Goal: Transaction & Acquisition: Book appointment/travel/reservation

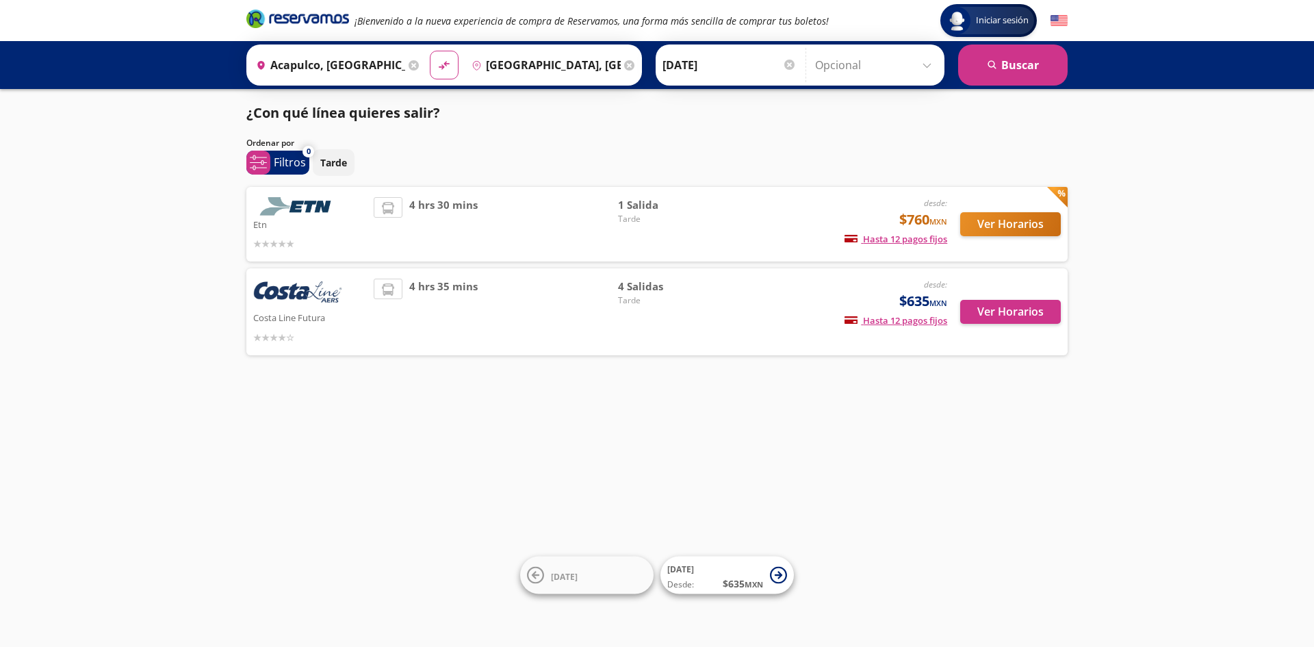
click at [709, 63] on input "10-Oct-25" at bounding box center [729, 65] width 134 height 34
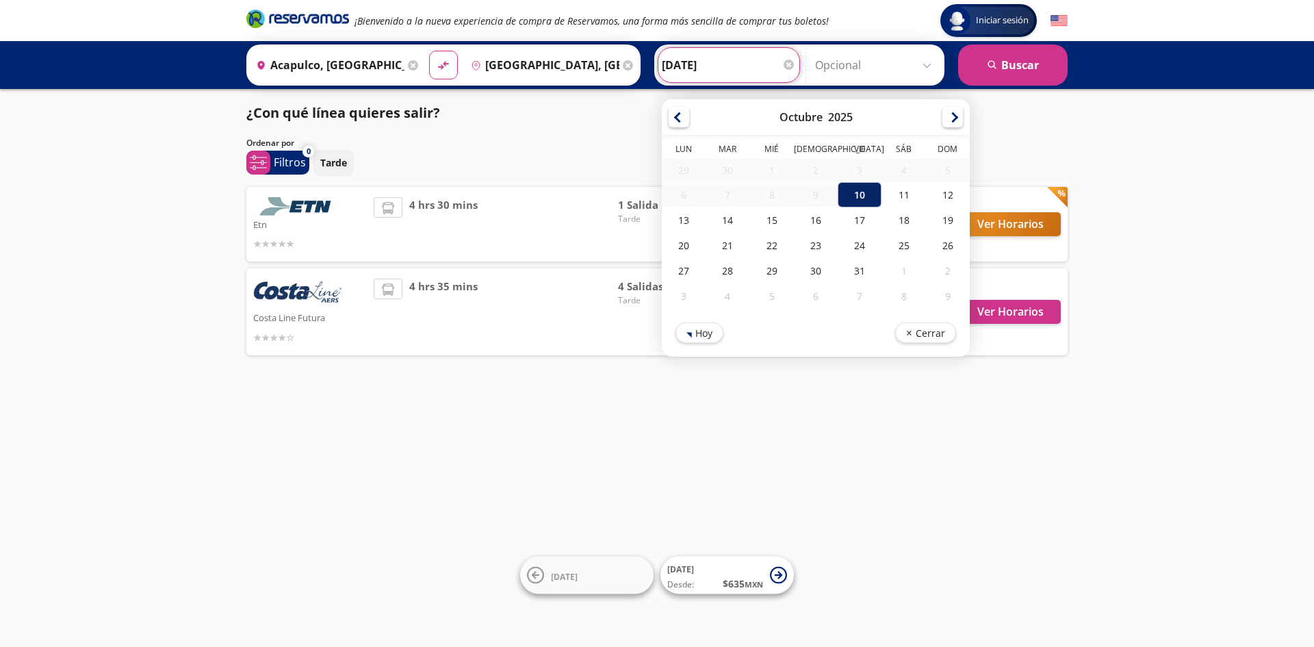
click at [851, 195] on div "10" at bounding box center [859, 194] width 44 height 25
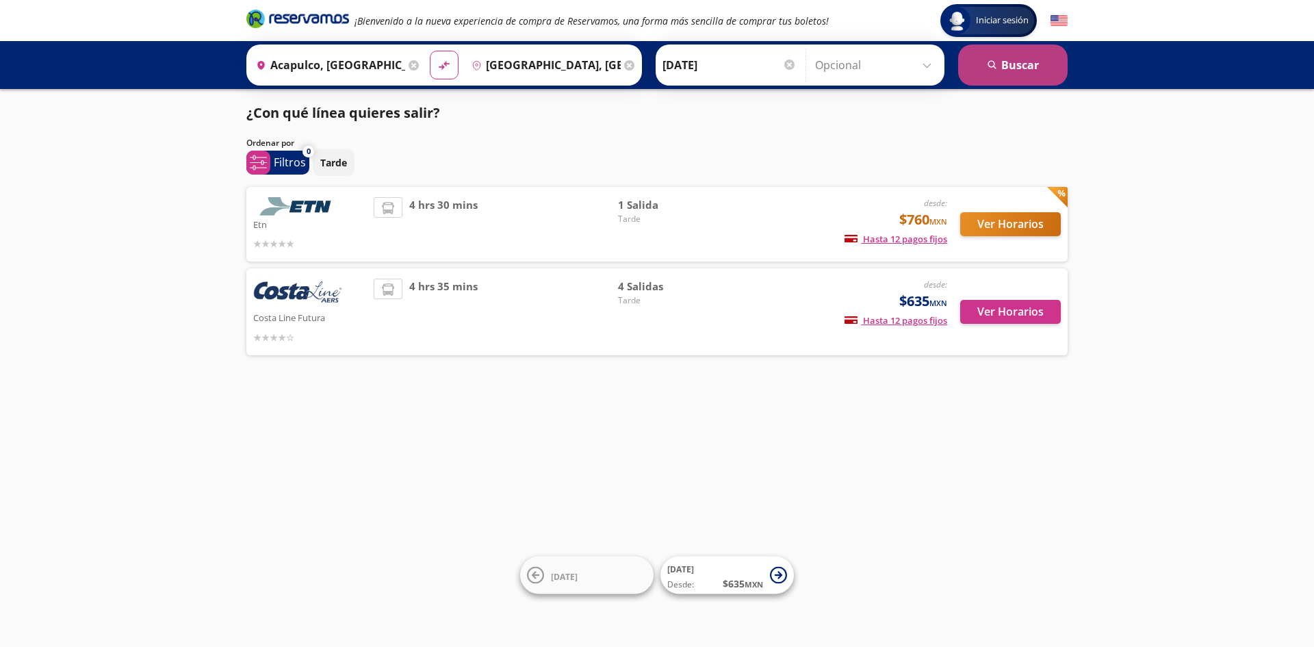
click at [1016, 66] on button "search Buscar" at bounding box center [1012, 64] width 109 height 41
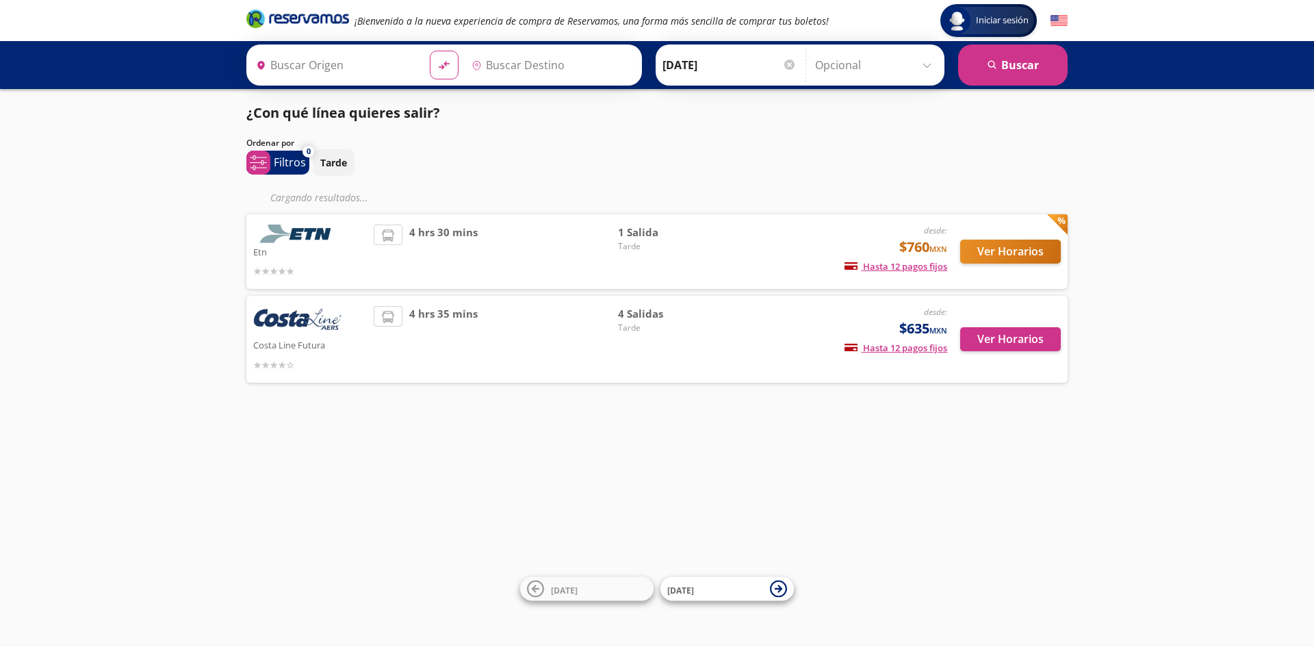
type input "Acapulco, [GEOGRAPHIC_DATA]"
type input "Cuernavaca, Morelos"
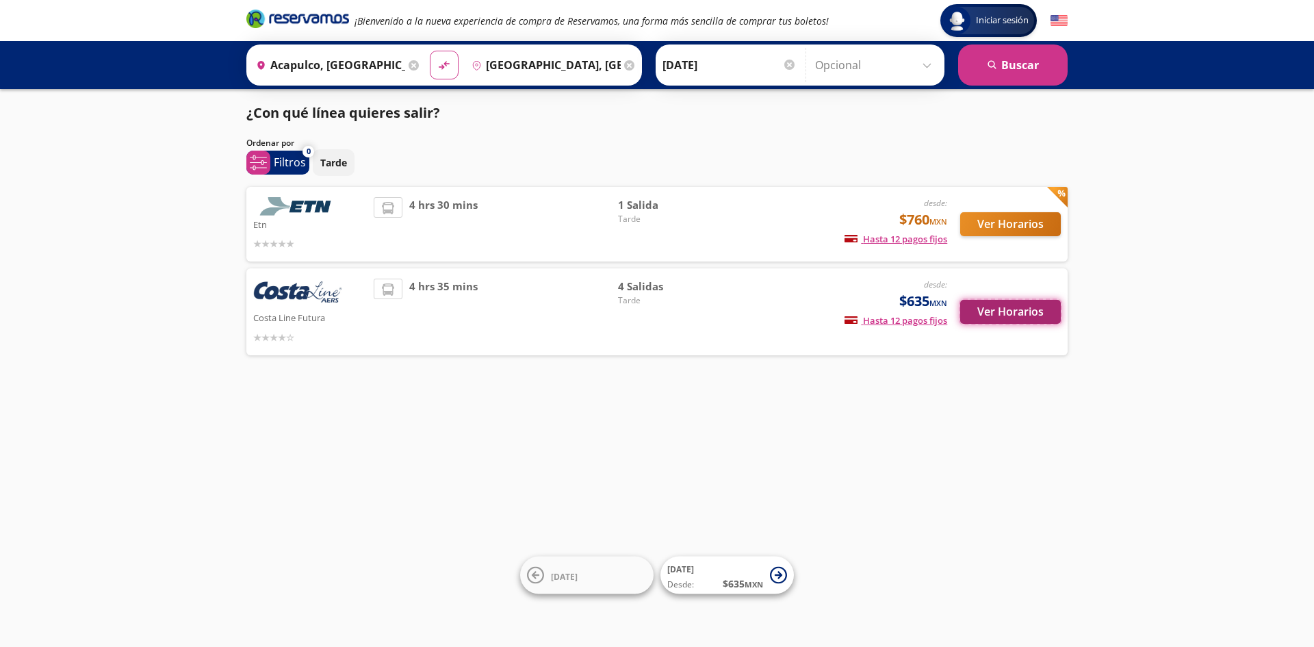
click at [1015, 314] on button "Ver Horarios" at bounding box center [1010, 312] width 101 height 24
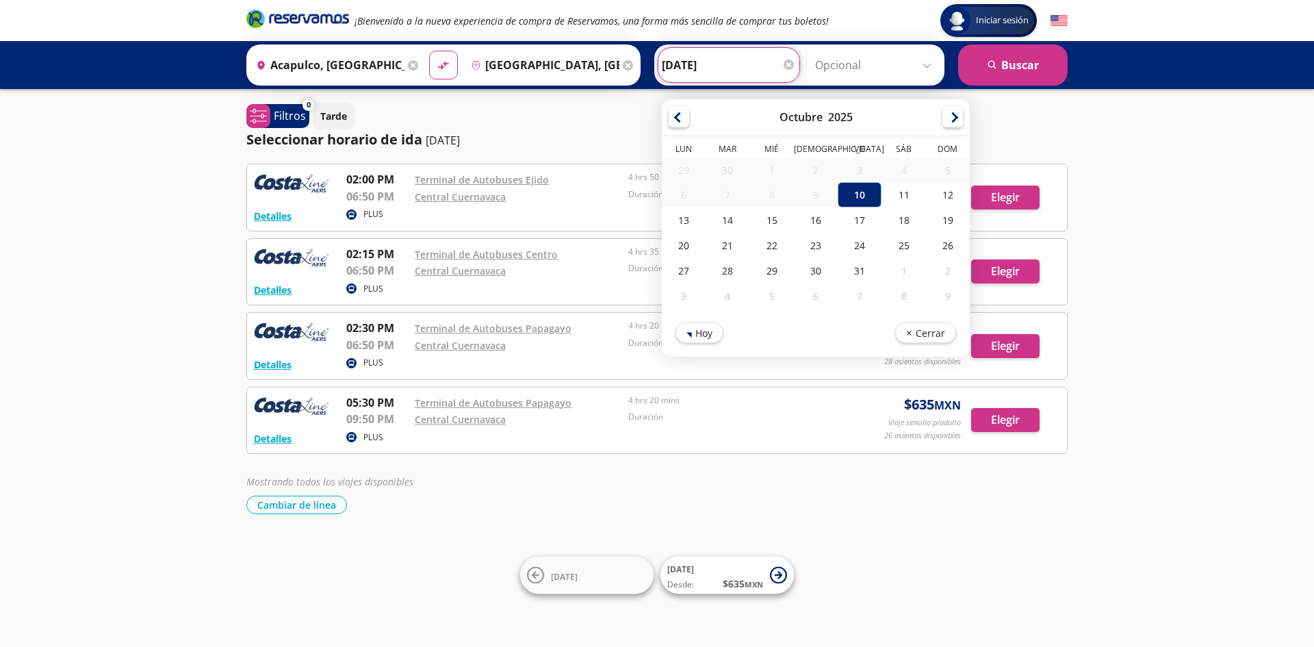
click at [755, 63] on input "10-Oct-25" at bounding box center [729, 65] width 134 height 34
click at [900, 191] on div "11" at bounding box center [903, 194] width 44 height 25
type input "11-Oct-25"
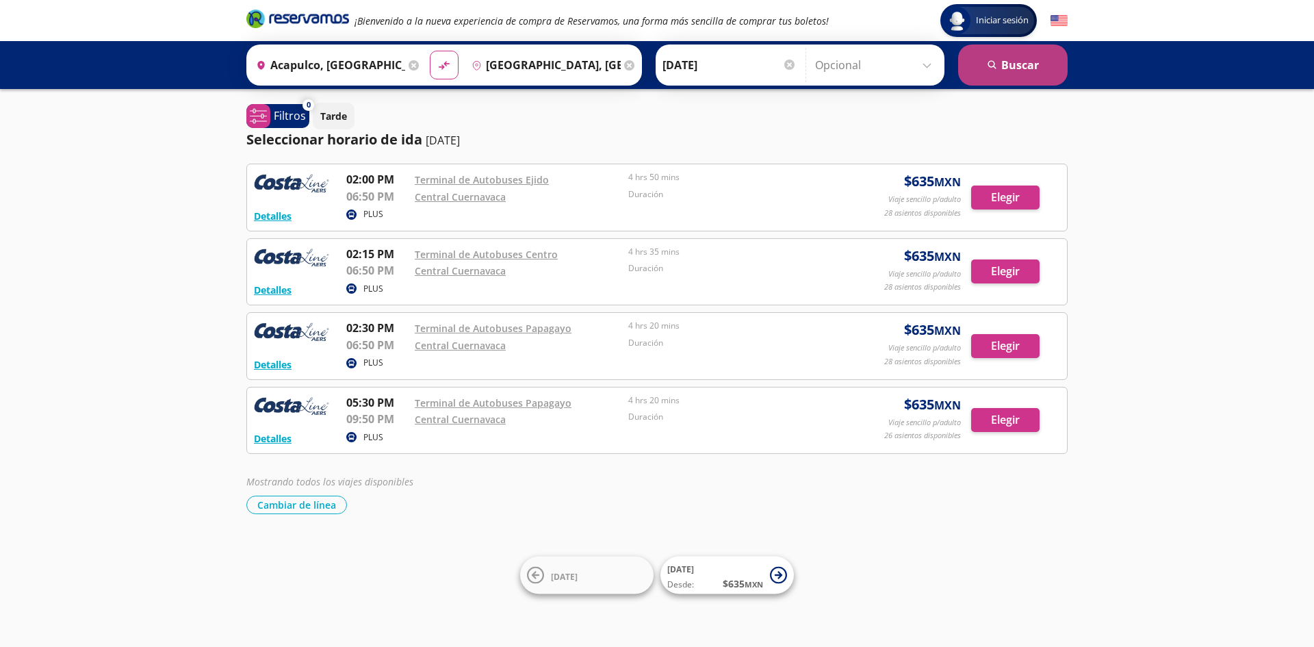
click at [1018, 61] on button "search Buscar" at bounding box center [1012, 64] width 109 height 41
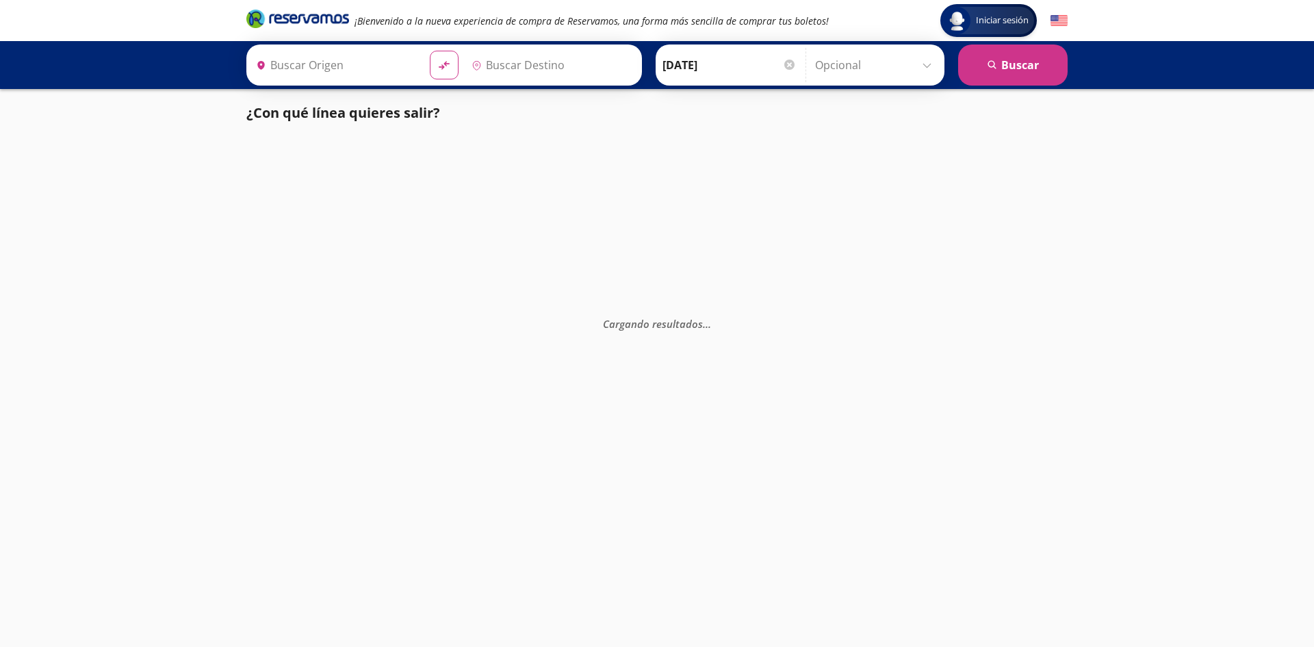
type input "Acapulco, [GEOGRAPHIC_DATA]"
type input "Cuernavaca, Morelos"
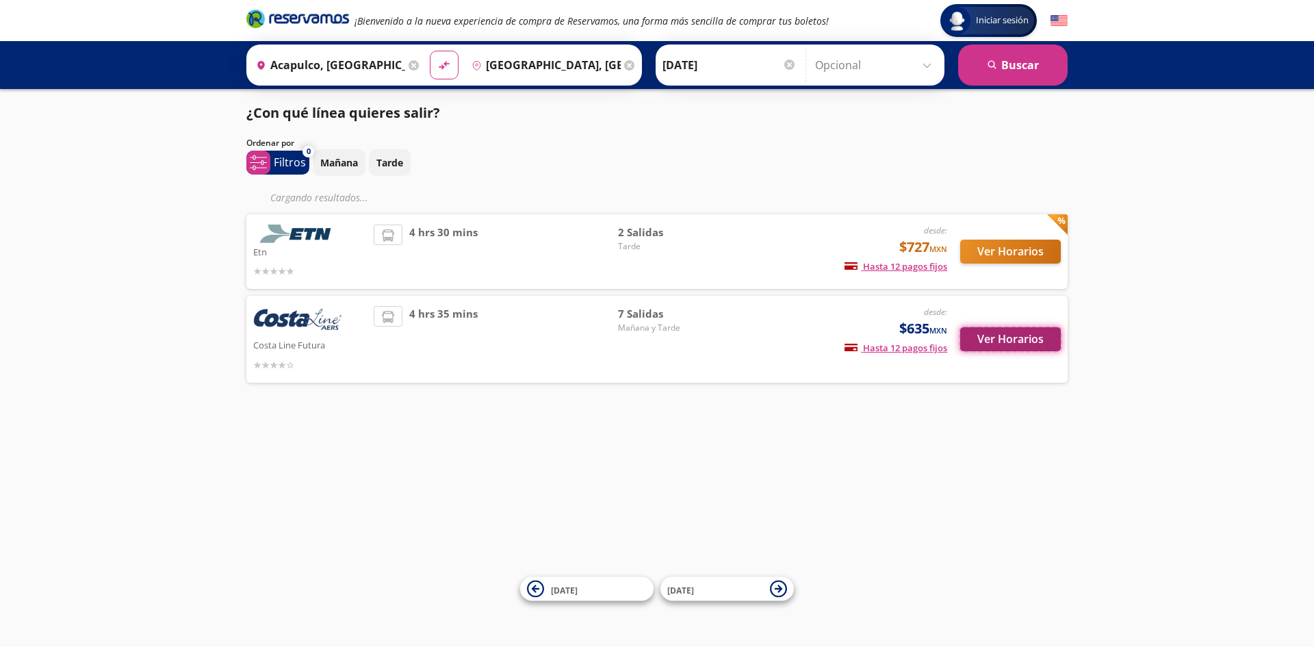
click at [1001, 341] on button "Ver Horarios" at bounding box center [1010, 339] width 101 height 24
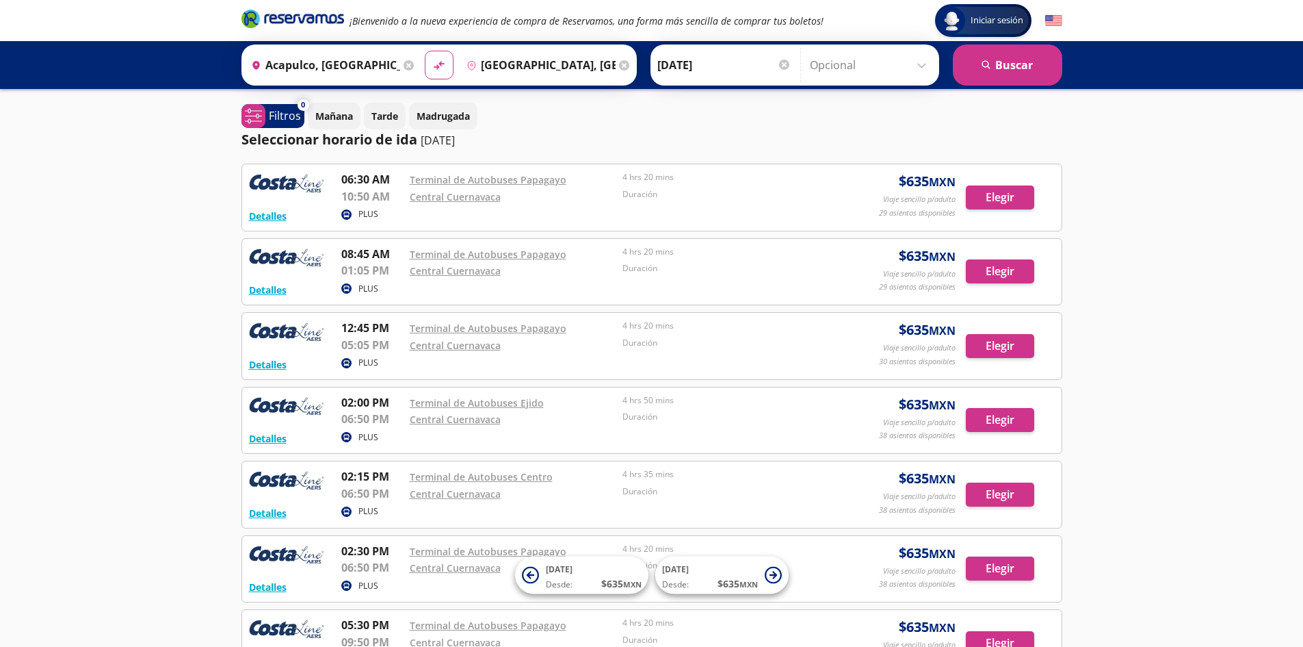
click at [712, 64] on input "11-Oct-25" at bounding box center [724, 65] width 134 height 34
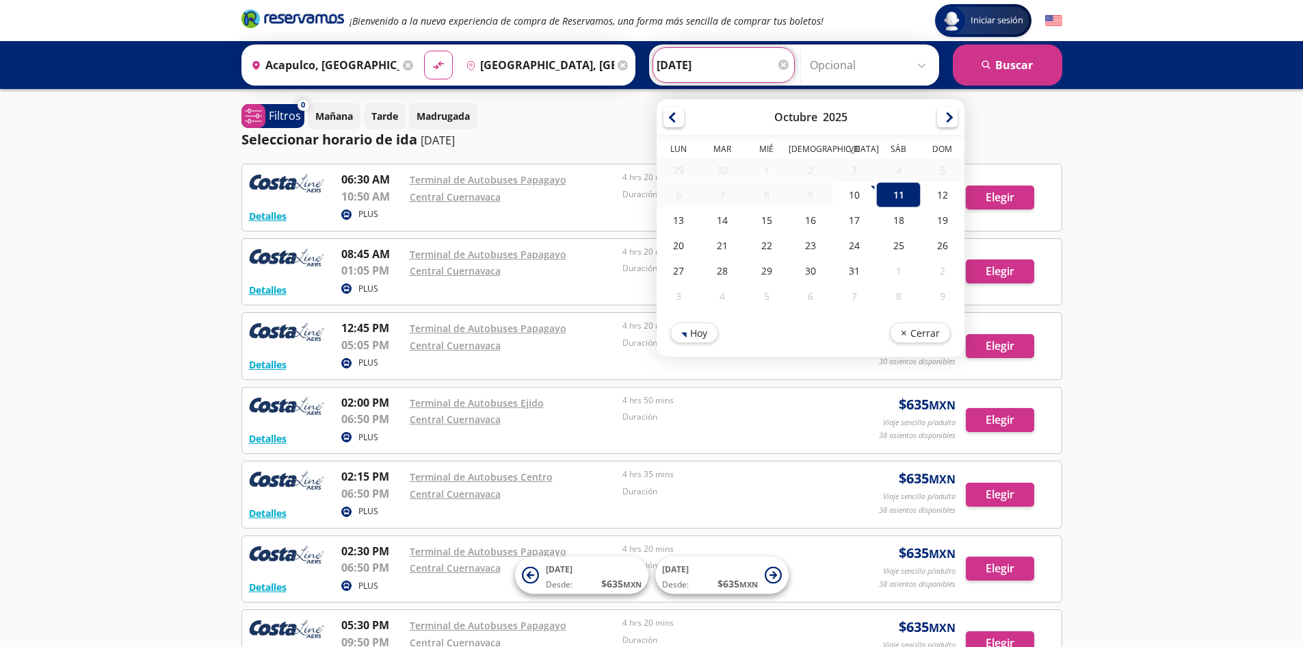
click at [1099, 144] on div "Iniciar sesión Iniciar sesión ¡Bienvenido a la nueva experiencia de compra de R…" at bounding box center [651, 402] width 1303 height 805
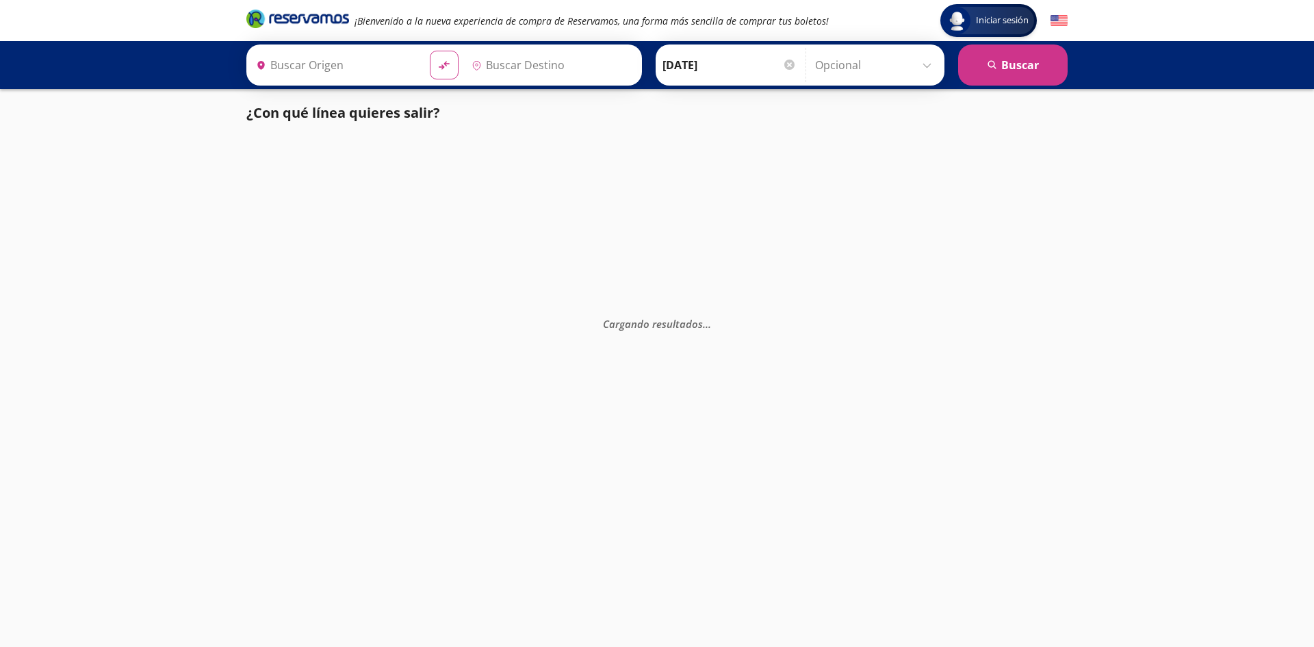
type input "Acapulco, [GEOGRAPHIC_DATA]"
type input "Cuautla, [GEOGRAPHIC_DATA]"
